Goal: Transaction & Acquisition: Purchase product/service

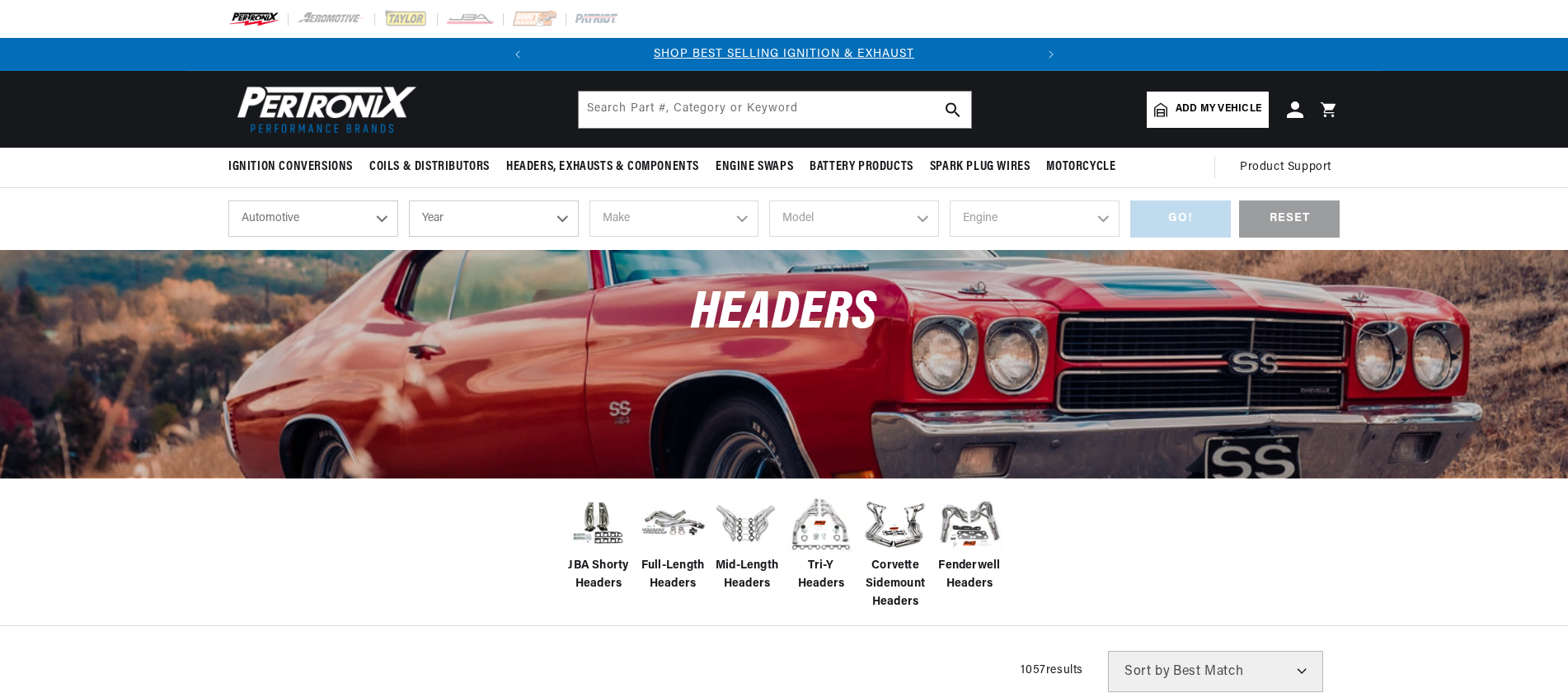
click at [498, 214] on select "Year [DATE] 2025 2024 2023 2022 2021 2020 2019 2018 2017 2016 2015 2014 2013 20…" at bounding box center [494, 219] width 170 height 36
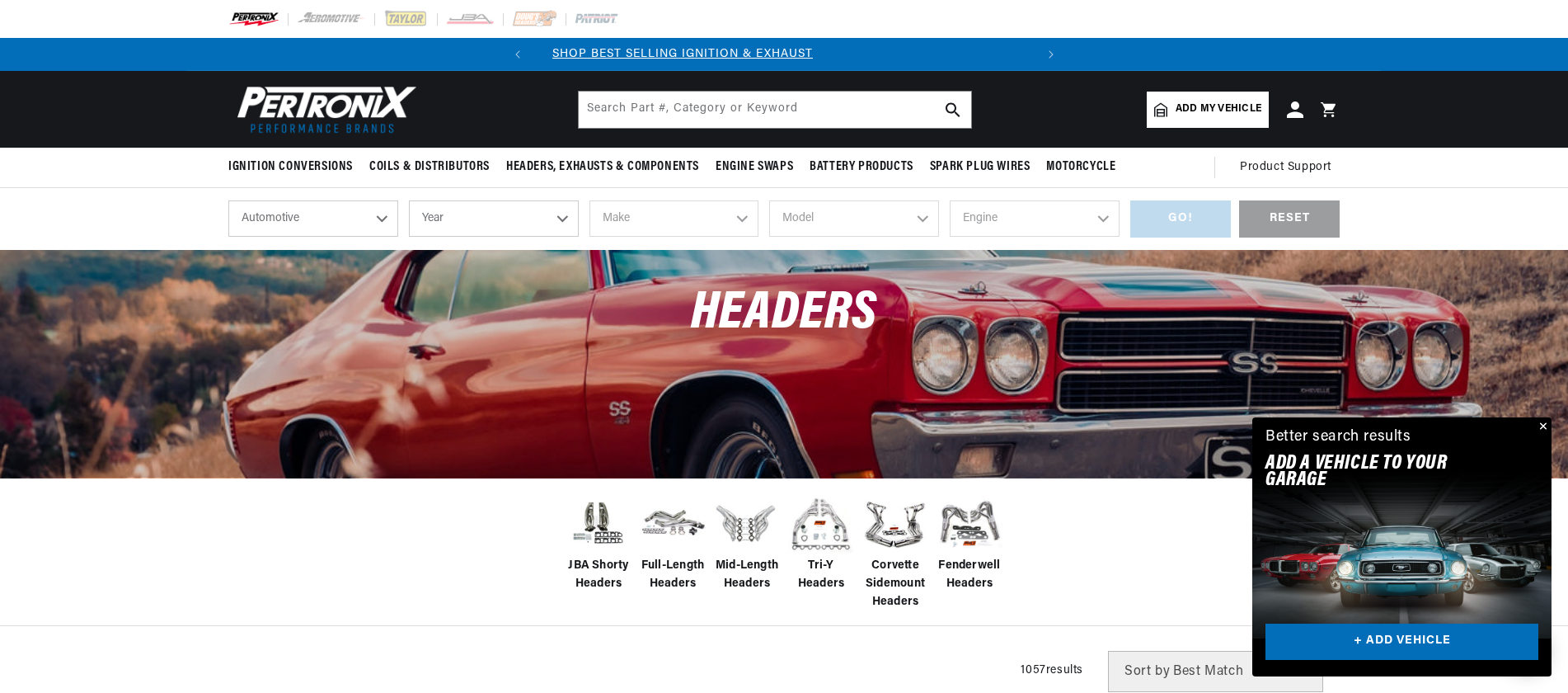
select select "1968"
click at [409, 201] on select "Year 2026 2025 2024 2023 2022 2021 2020 2019 2018 2017 2016 2015 2014 2013 2012…" at bounding box center [494, 219] width 170 height 36
select select "1968"
click at [682, 209] on select "Make Alfa Romeo American Motors Aston Martin Austin Austin Healey Avanti Bentle…" at bounding box center [675, 219] width 170 height 36
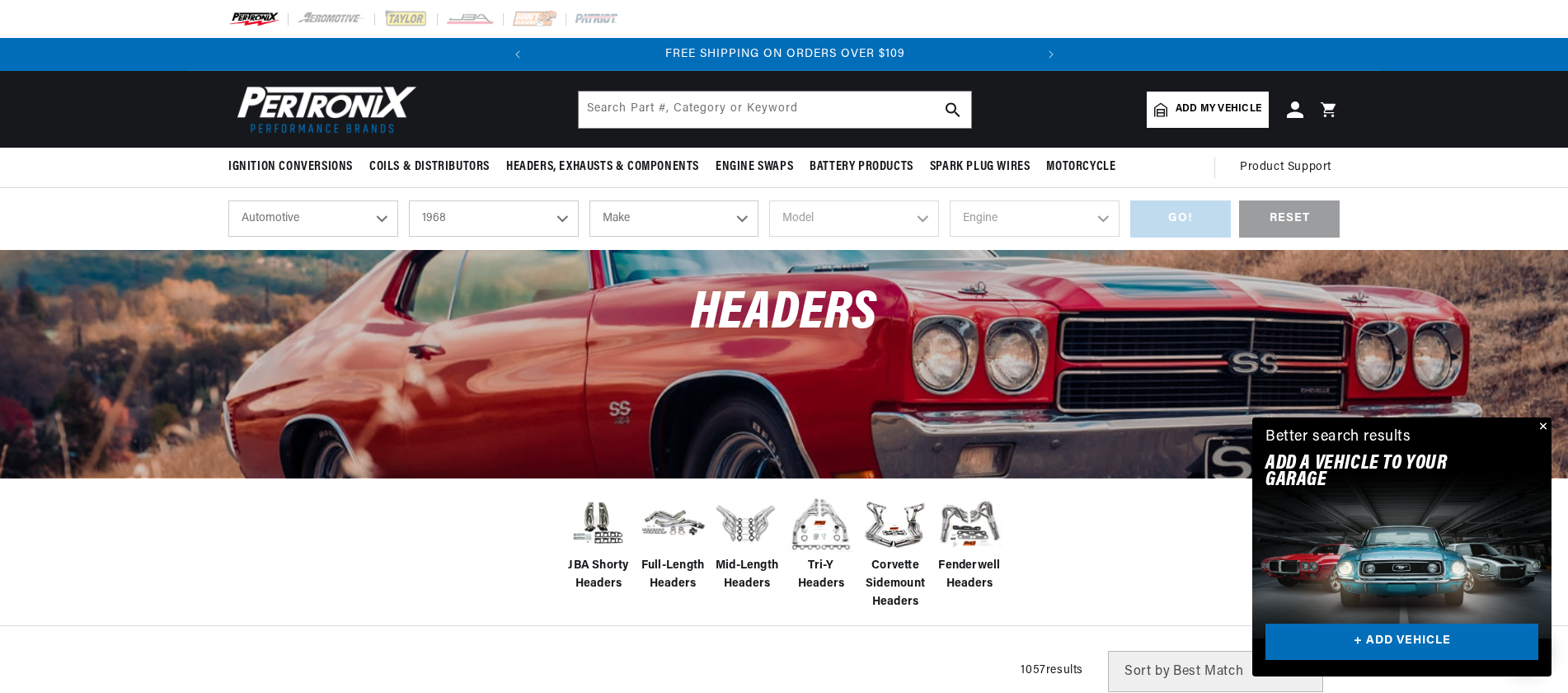
select select "Chevrolet"
click at [590, 201] on select "Make Alfa Romeo American Motors Aston Martin Austin Austin Healey Avanti Bentle…" at bounding box center [675, 219] width 170 height 36
select select "Chevrolet"
click at [870, 235] on select "Model Bel Air Biscayne C10 Pickup C10 Suburban C20 Pickup C20 Suburban C30 Pick…" at bounding box center [854, 219] width 170 height 36
select select "Camaro"
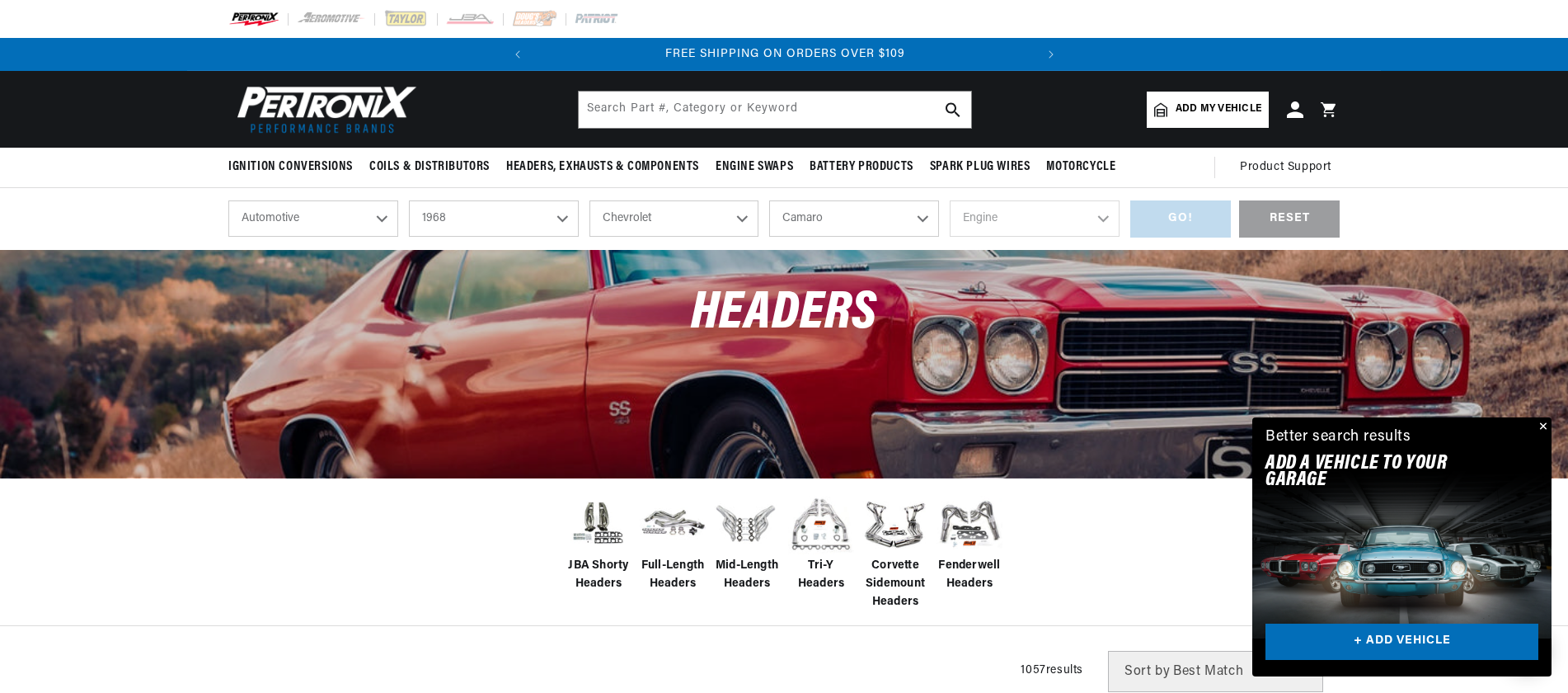
click at [769, 201] on select "Model Bel Air Biscayne C10 Pickup C10 Suburban C20 Pickup C20 Suburban C30 Pick…" at bounding box center [854, 219] width 170 height 36
select select "Camaro"
click at [1044, 210] on select "Engine 6.6L 230cid / 3.8L 250cid / 4.1L 302cid / 4.9L 305cid / 5.0L 307cid / 5.…" at bounding box center [1034, 219] width 170 height 36
select select "350cid-5.7L"
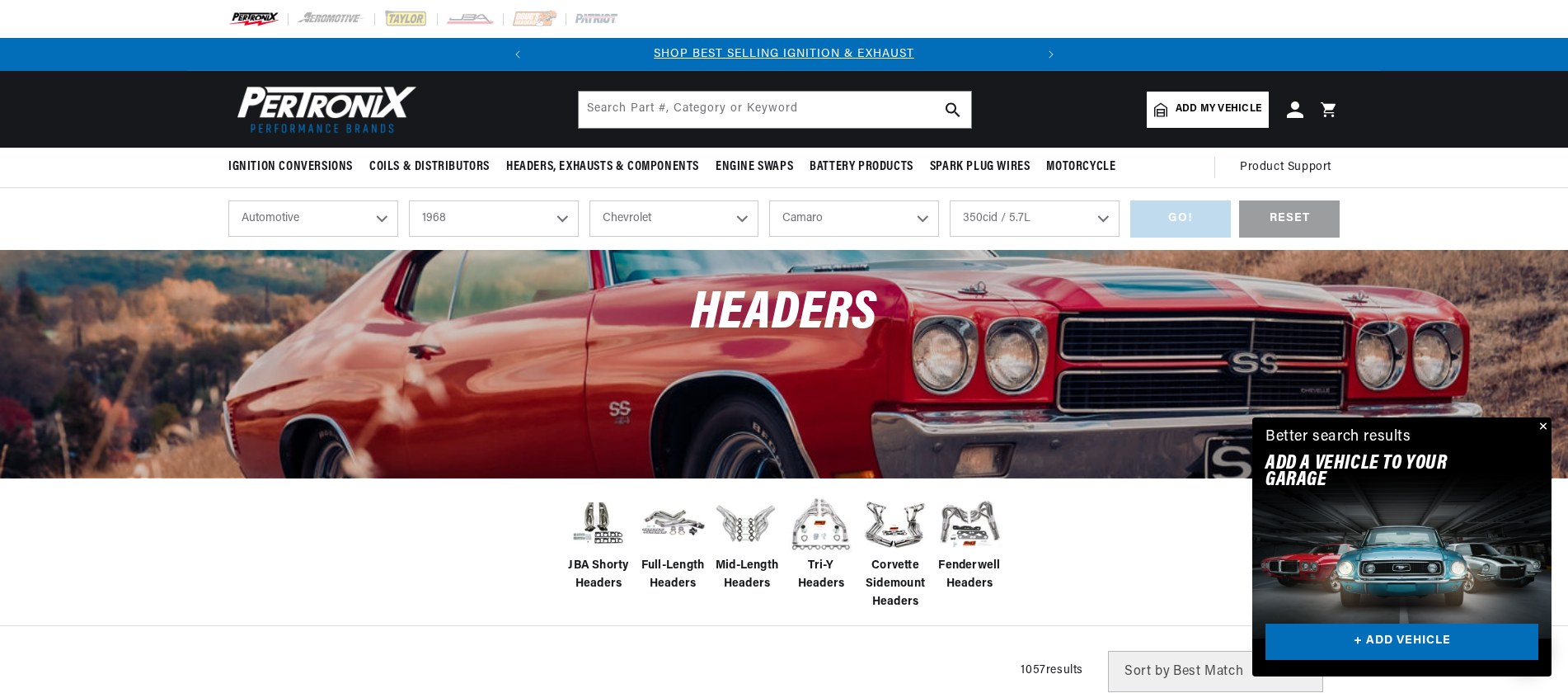
click at [950, 201] on select "Engine 6.6L 230cid / 3.8L 250cid / 4.1L 302cid / 4.9L 305cid / 5.0L 307cid / 5.…" at bounding box center [1034, 219] width 170 height 36
select select "350cid-5.7L"
click at [1171, 205] on div "GO!" at bounding box center [1181, 219] width 100 height 37
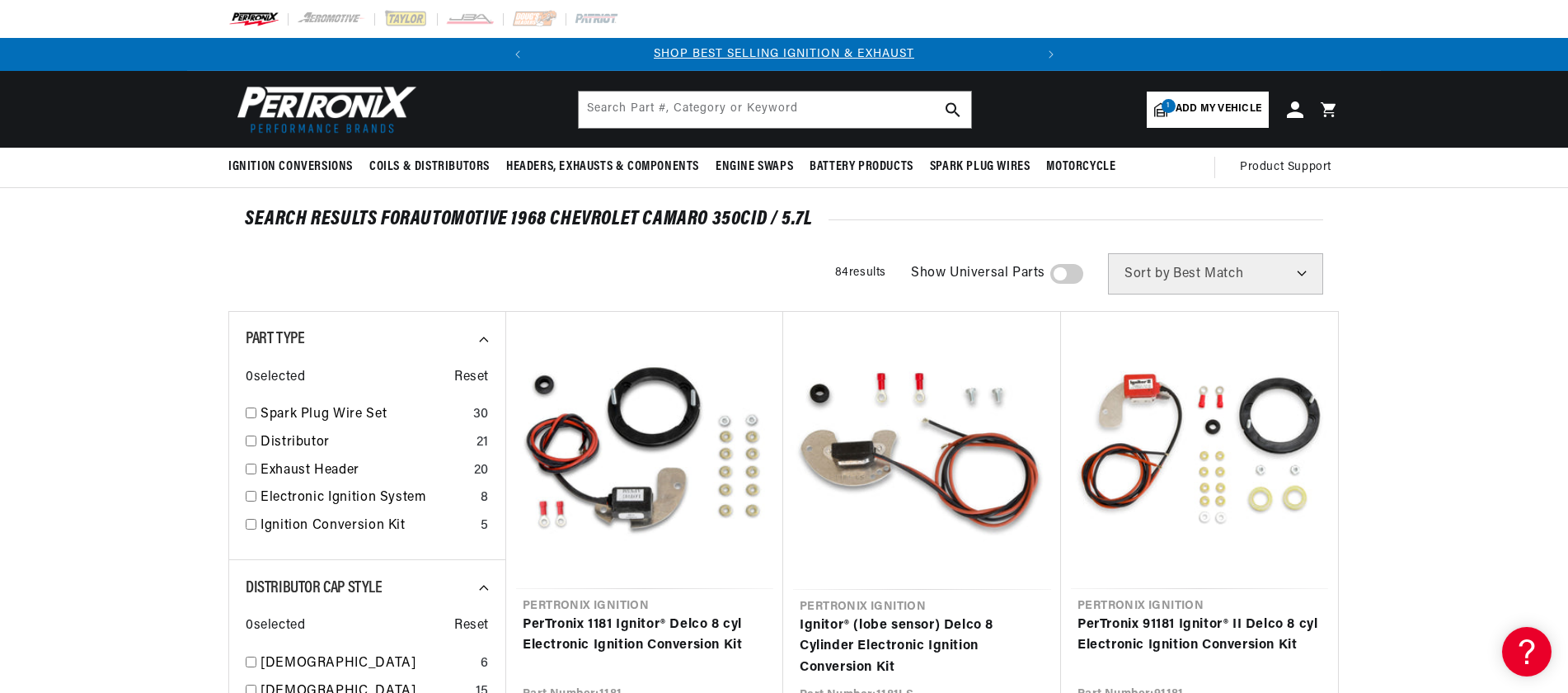
scroll to position [311, 0]
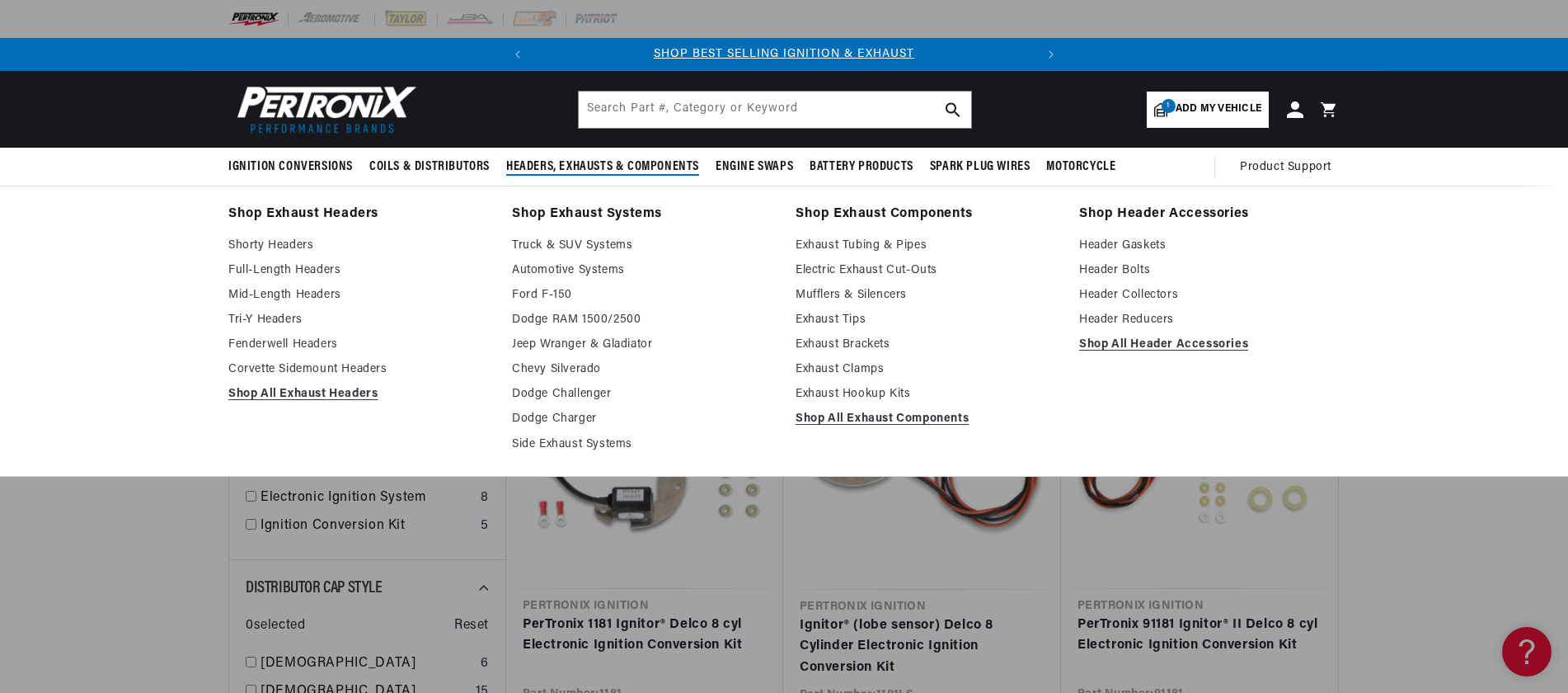
click at [602, 175] on span "Headers, Exhausts & Components" at bounding box center [602, 167] width 193 height 17
click at [625, 168] on span "Headers, Exhausts & Components" at bounding box center [602, 167] width 193 height 17
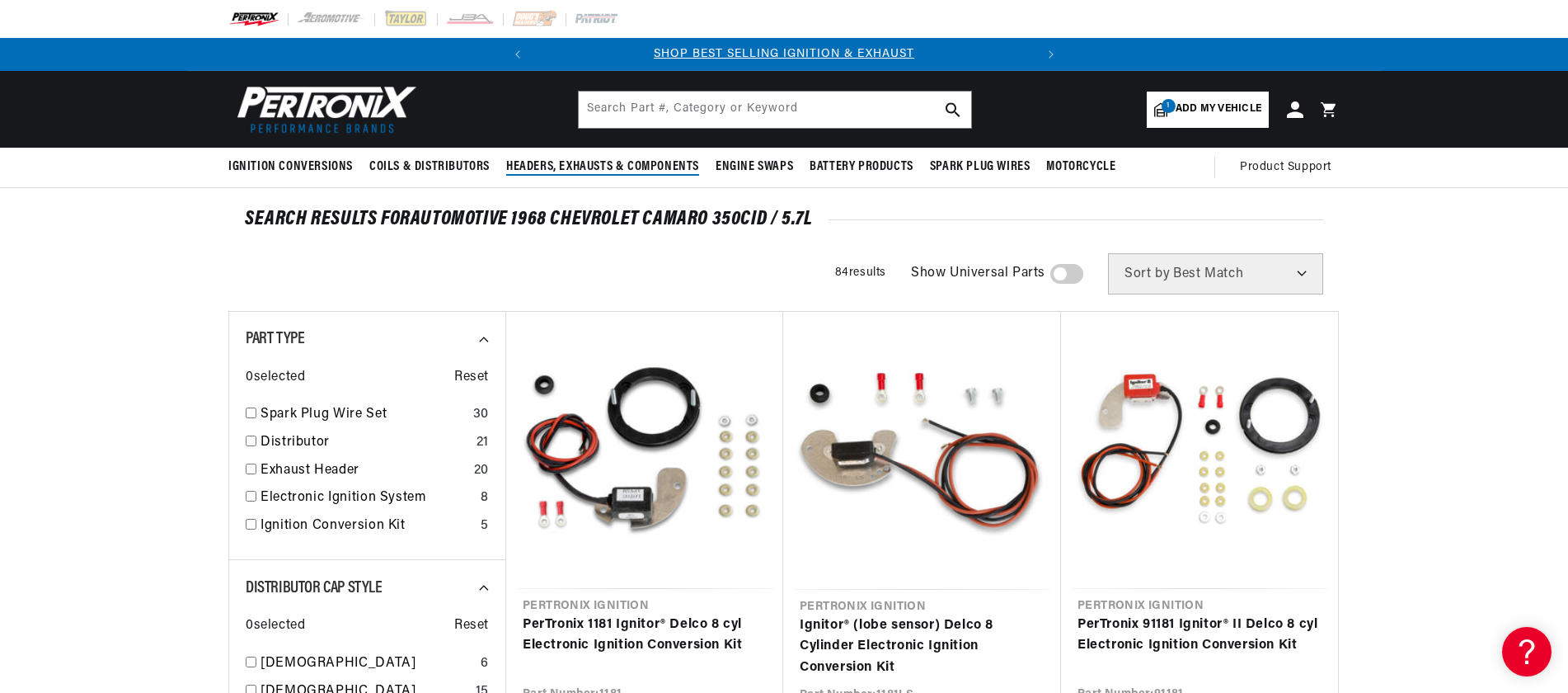
click at [625, 168] on span "Headers, Exhausts & Components" at bounding box center [602, 167] width 193 height 17
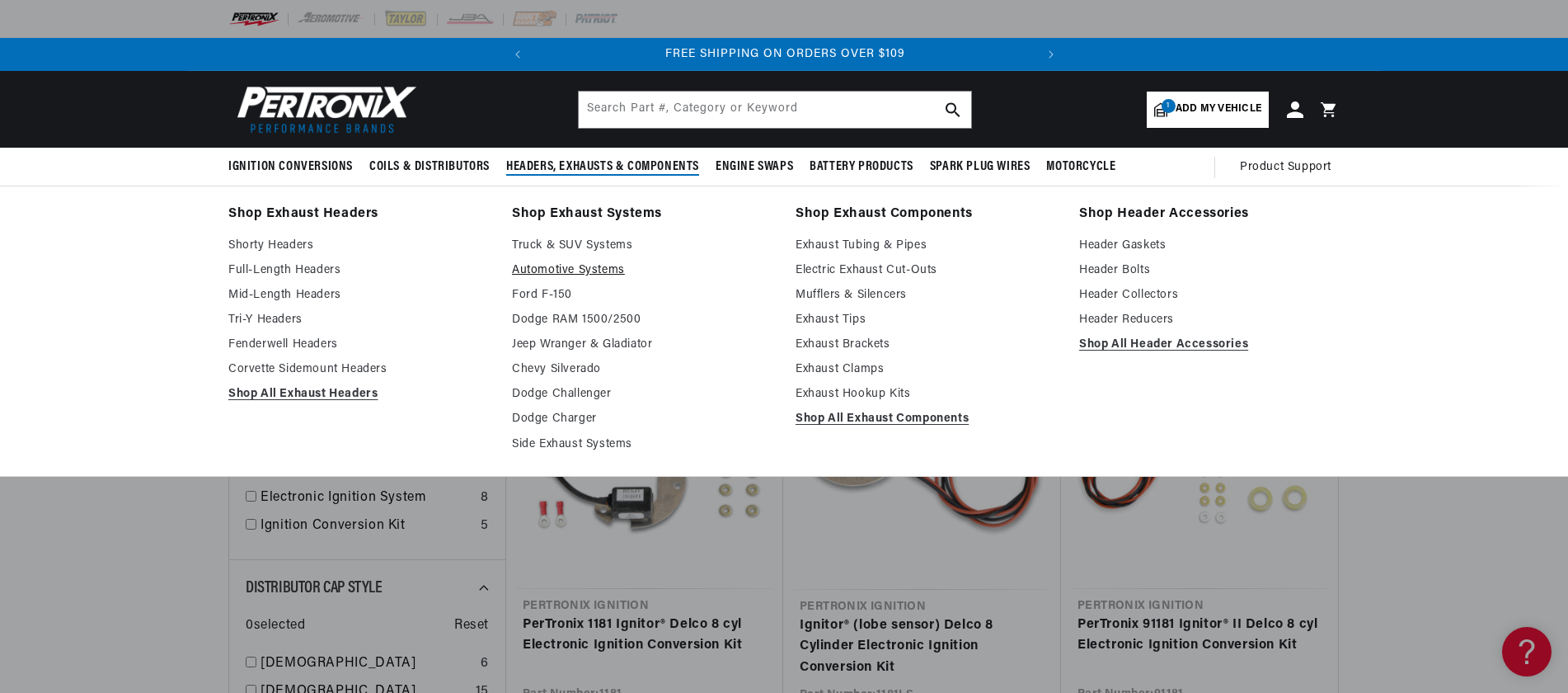
scroll to position [0, 500]
click at [285, 274] on link "Full-Length Headers" at bounding box center [358, 270] width 260 height 20
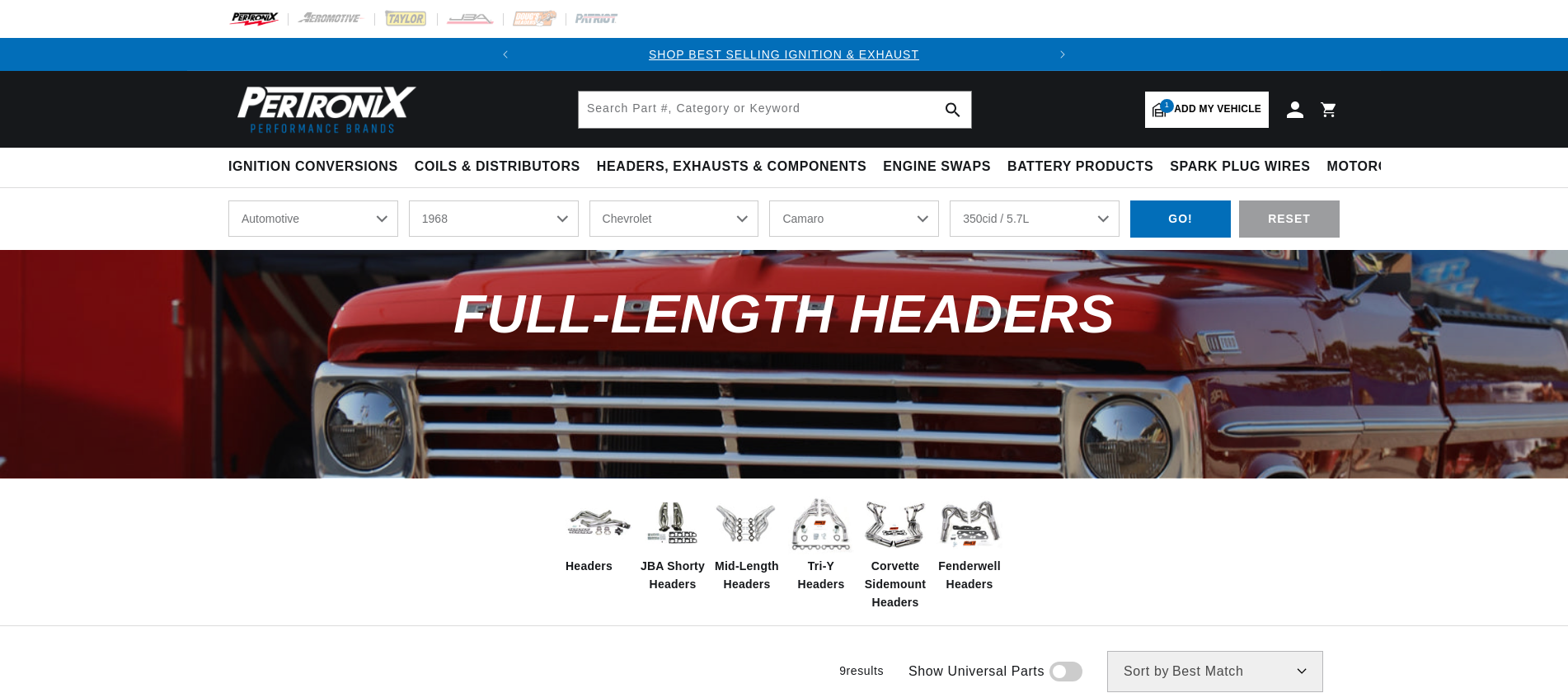
select select "1968"
select select "Chevrolet"
select select "Camaro"
select select "350cid-5.7L"
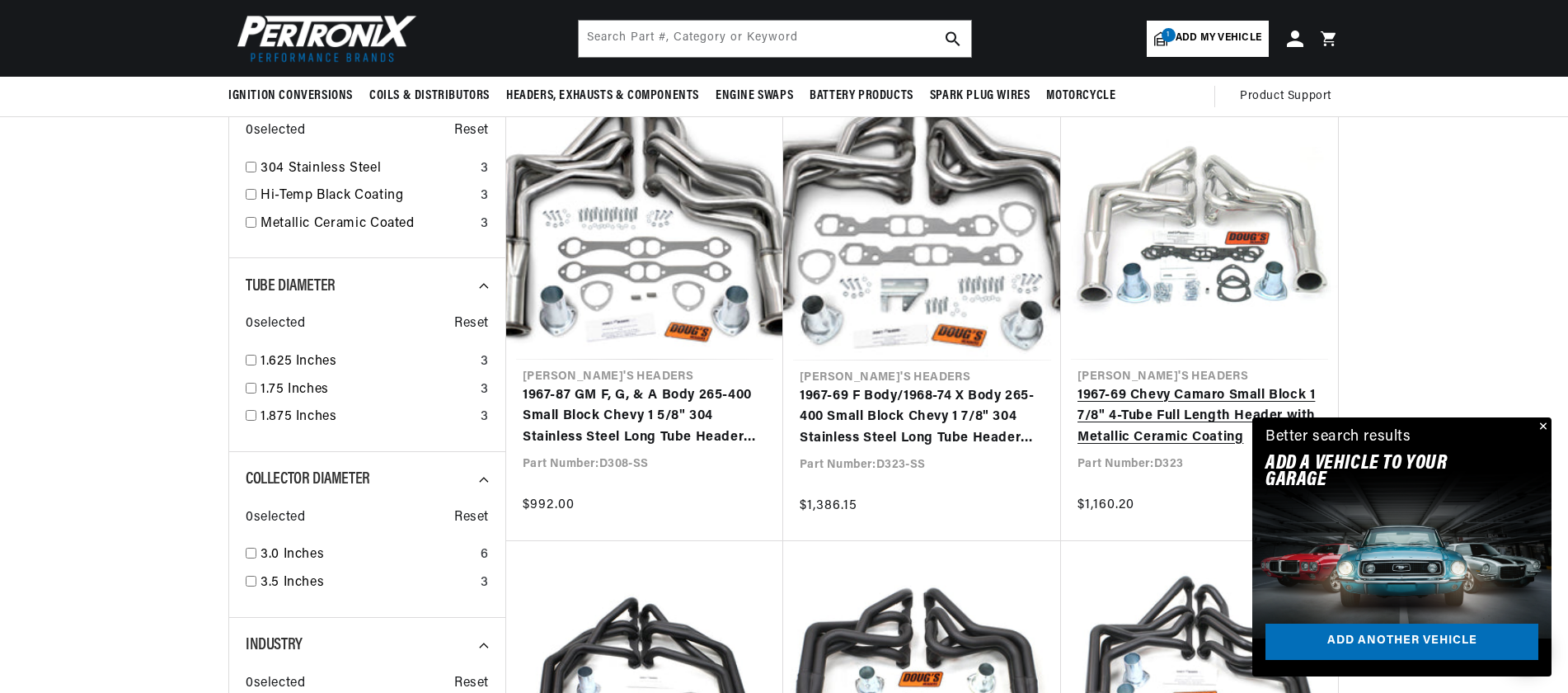
scroll to position [0, 500]
click at [1181, 385] on link "1967-69 Chevy Camaro Small Block 1 7/8" 4-Tube Full Length Header with Metallic…" at bounding box center [1200, 416] width 244 height 63
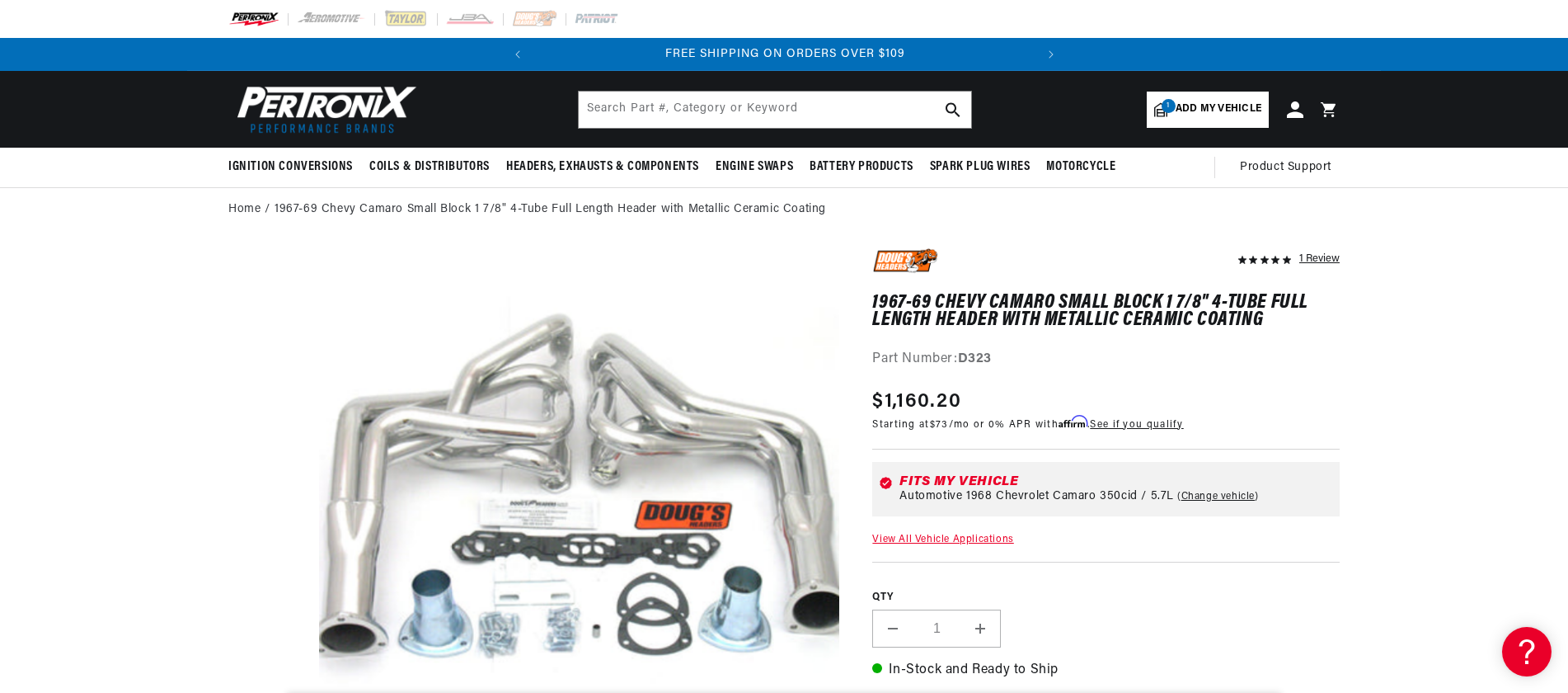
scroll to position [20, 0]
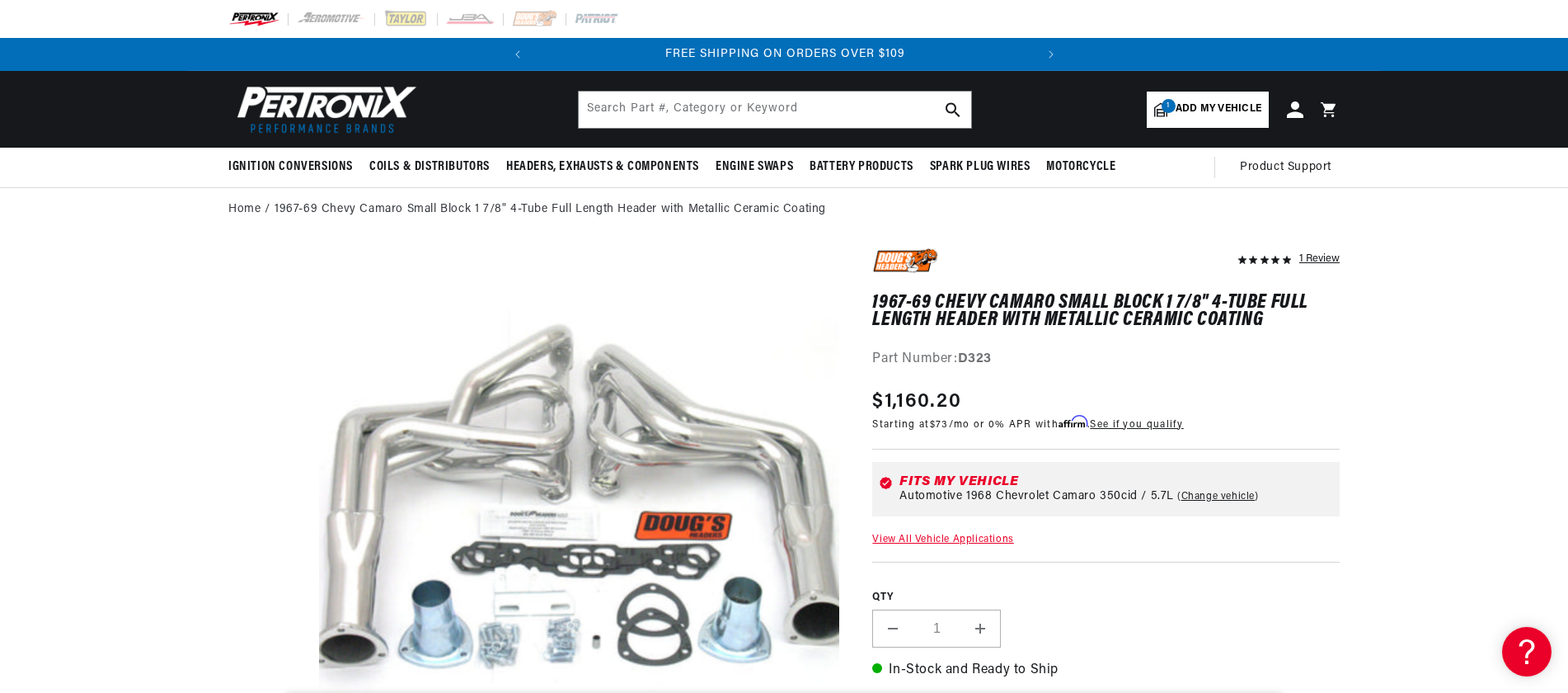
drag, startPoint x: 861, startPoint y: 233, endPoint x: 851, endPoint y: 226, distance: 12.2
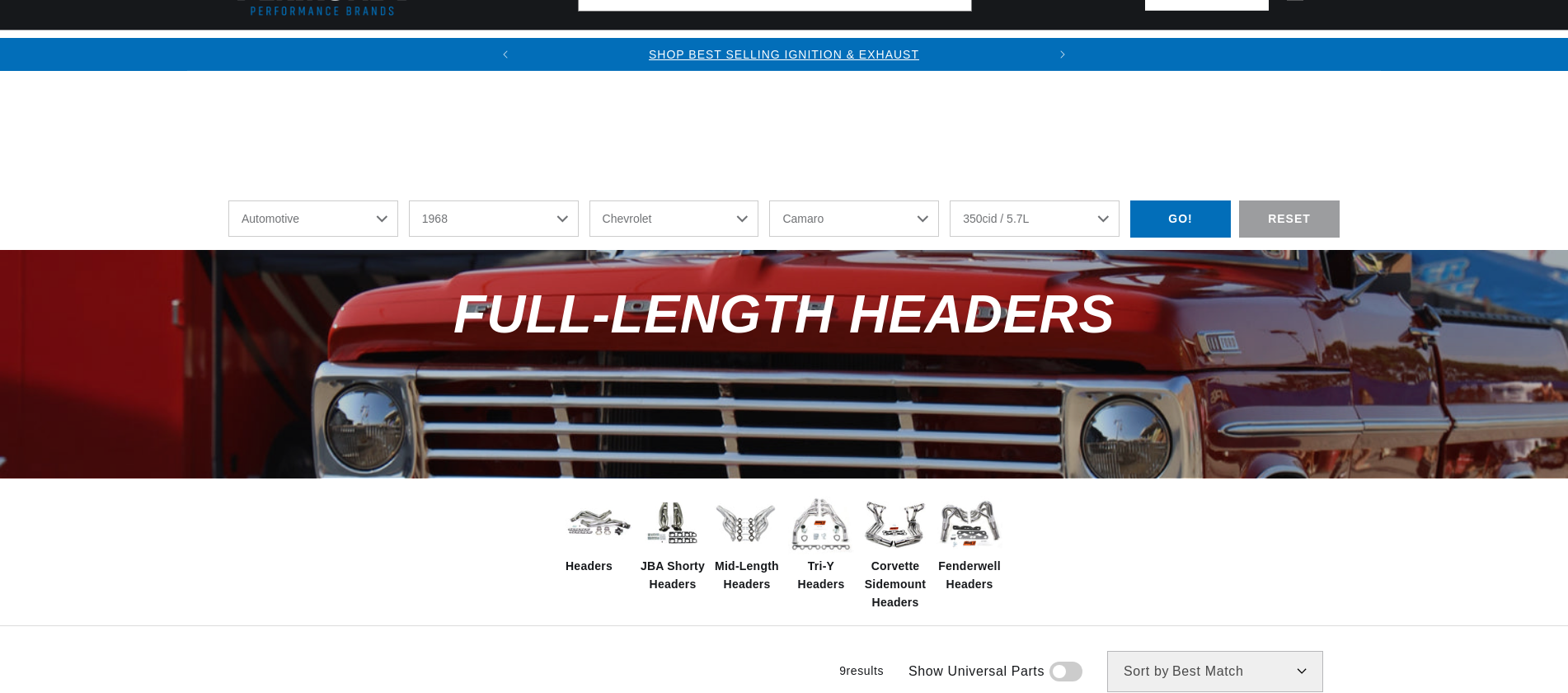
select select "1968"
select select "Chevrolet"
select select "Camaro"
select select "350cid-5.7L"
